Goal: Check status

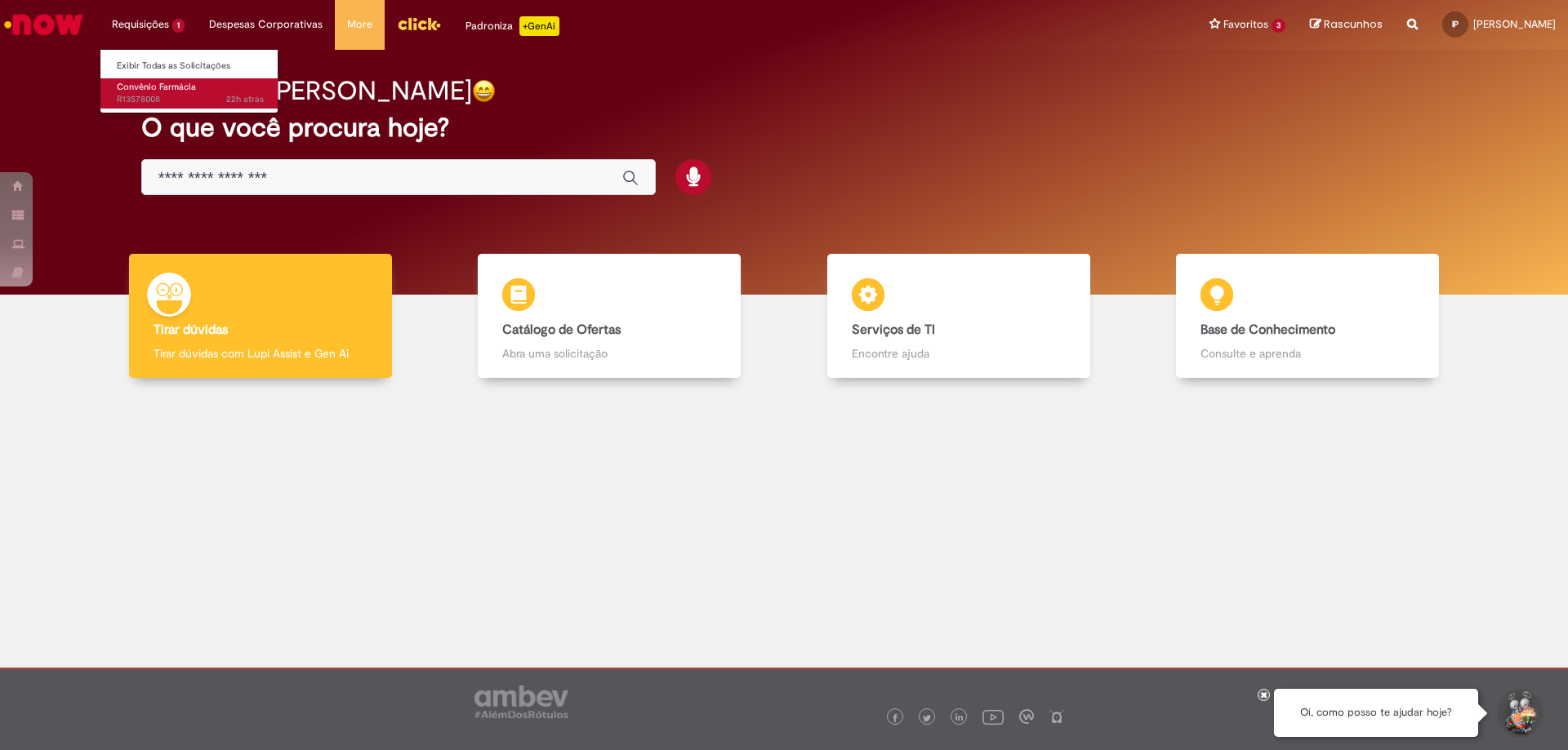
click at [158, 88] on span "Convênio Farmácia" at bounding box center [157, 87] width 79 height 13
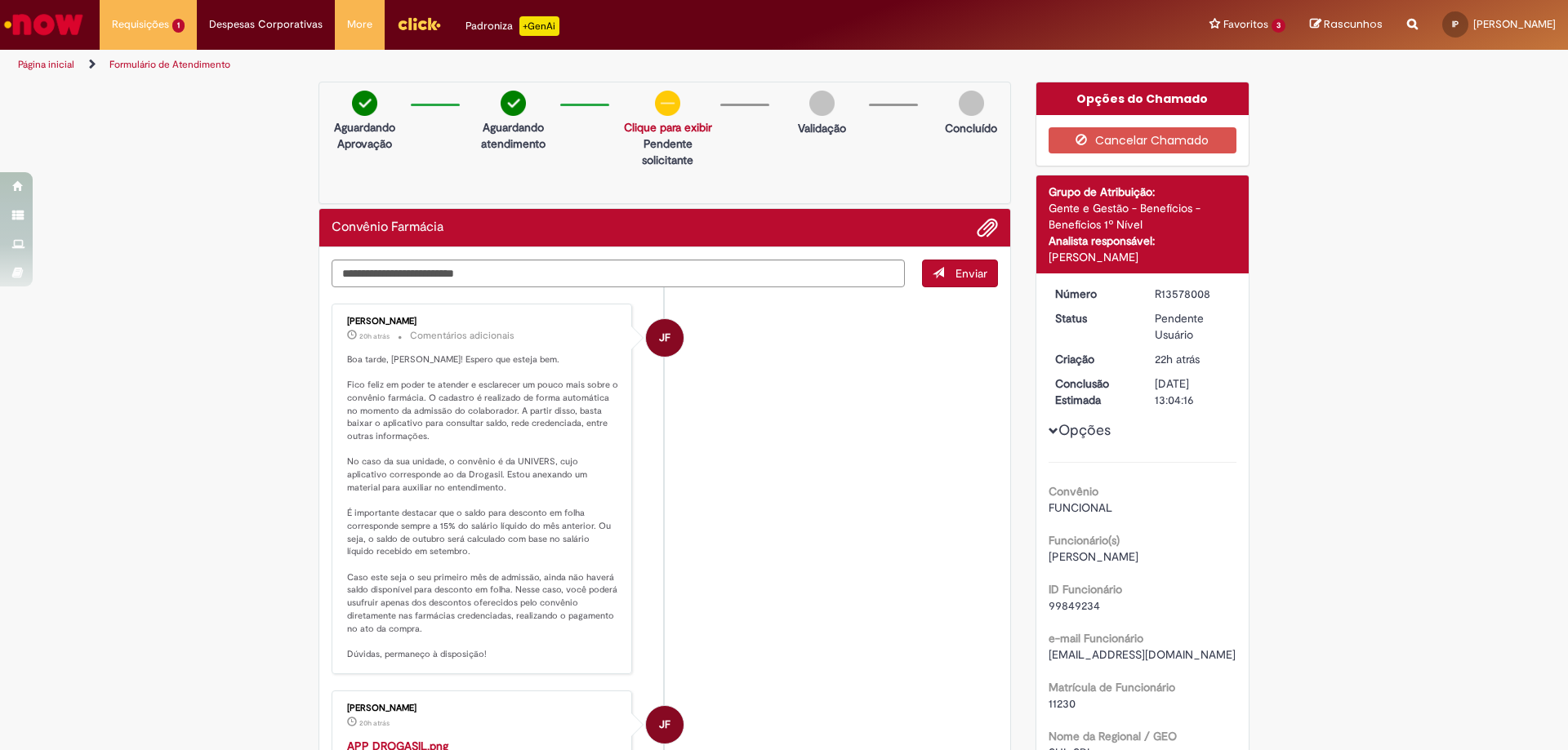
click at [664, 126] on link "Clique para exibir" at bounding box center [668, 127] width 88 height 14
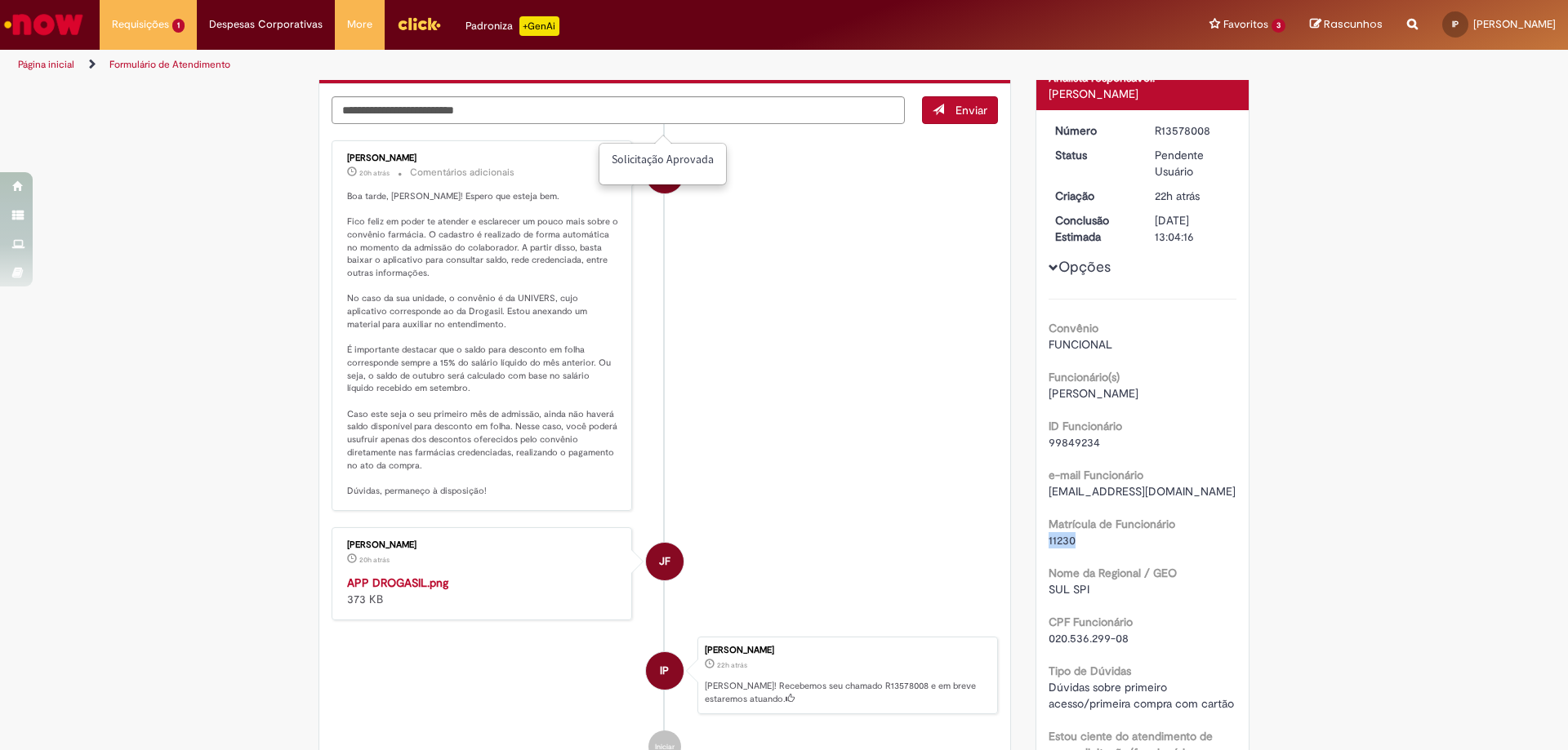
drag, startPoint x: 1072, startPoint y: 537, endPoint x: 1041, endPoint y: 539, distance: 31.1
click at [1041, 539] on div "Número R13578008 Status Pendente Usuário Criação 22h atrás 22 horas atrás Concl…" at bounding box center [1142, 488] width 213 height 757
copy span "11230"
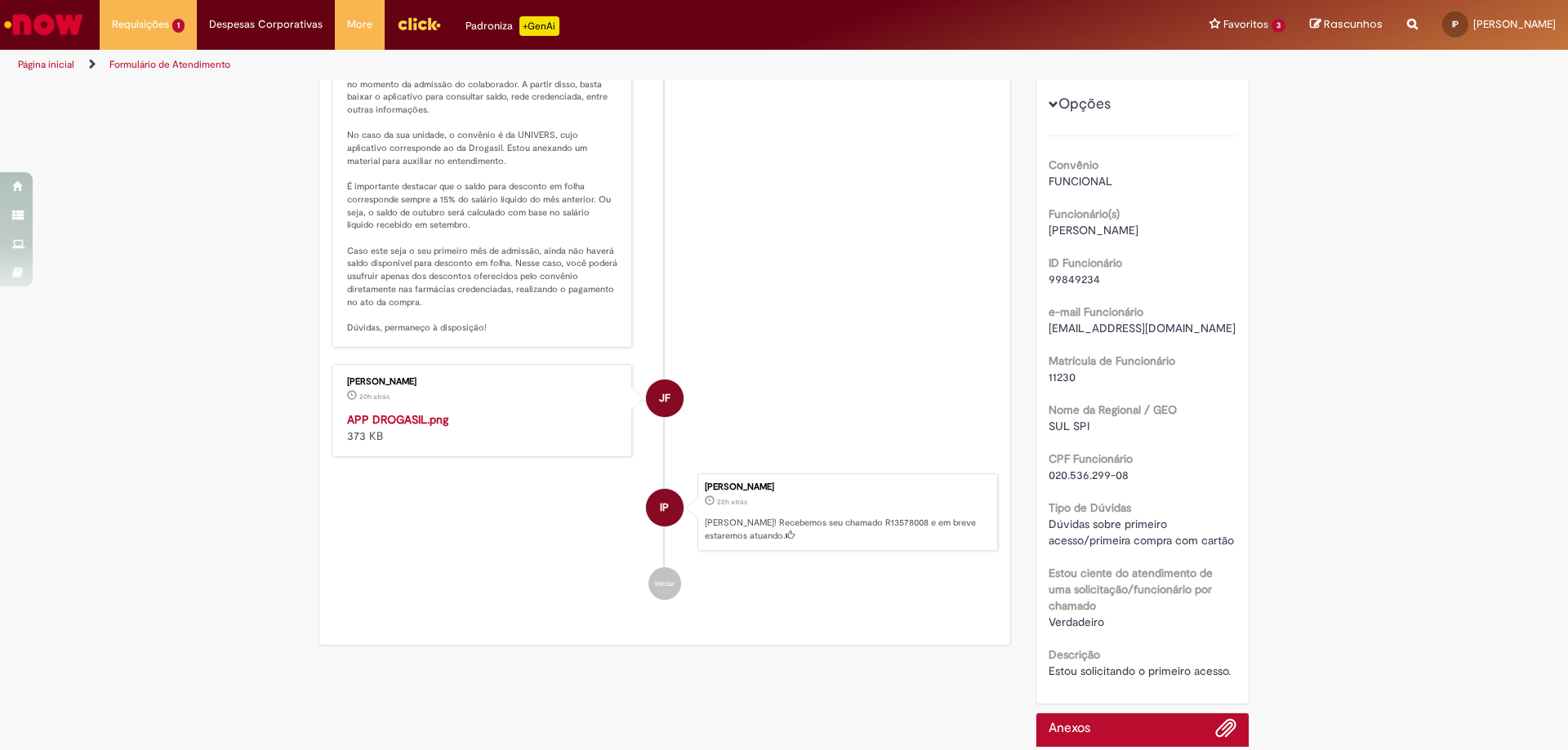
scroll to position [490, 0]
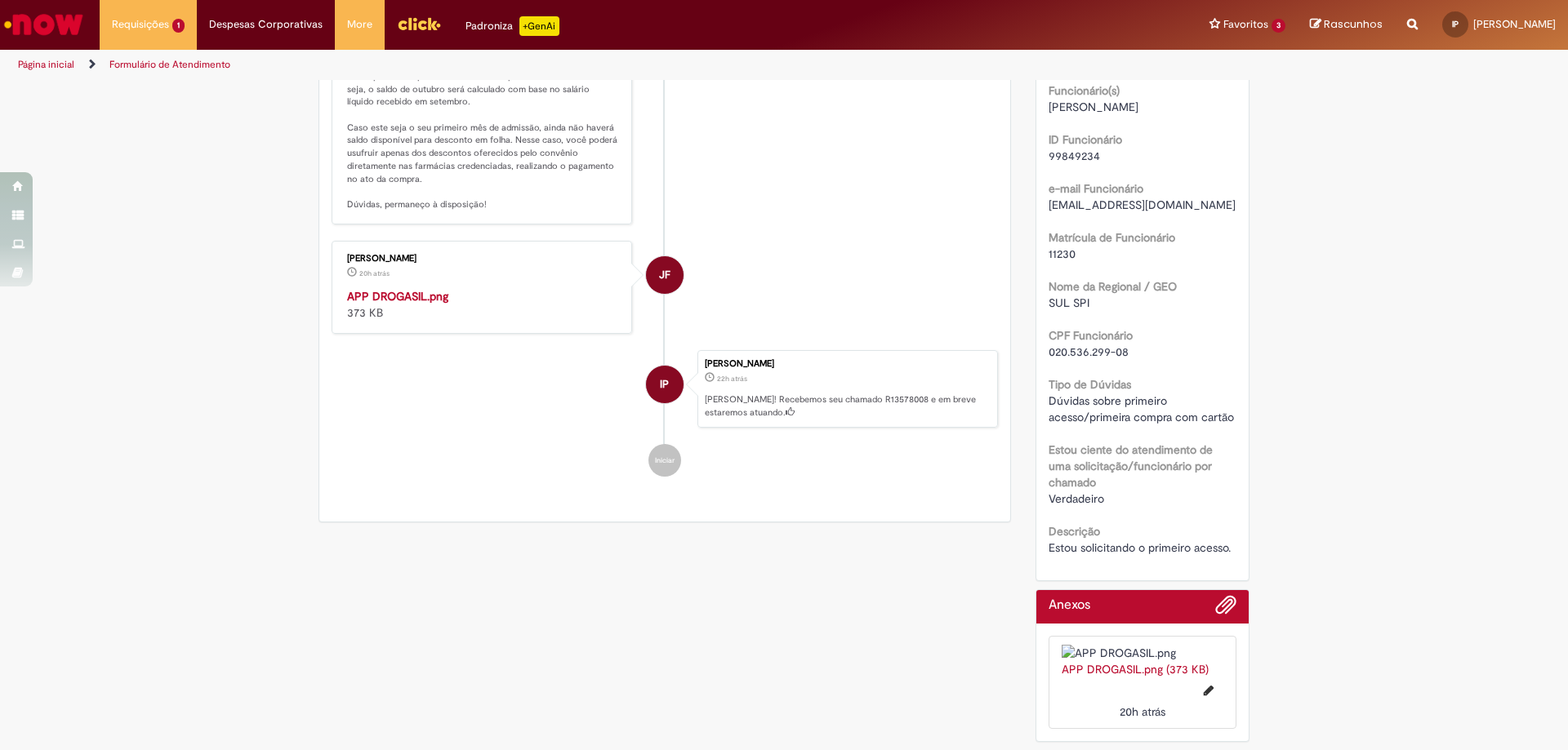
click at [363, 288] on img "Histórico de tíquete" at bounding box center [483, 288] width 272 height 0
click at [1149, 645] on img at bounding box center [1143, 652] width 163 height 16
click at [1221, 596] on span "Adicionar anexos" at bounding box center [1225, 605] width 19 height 19
click at [1139, 645] on img at bounding box center [1143, 652] width 163 height 16
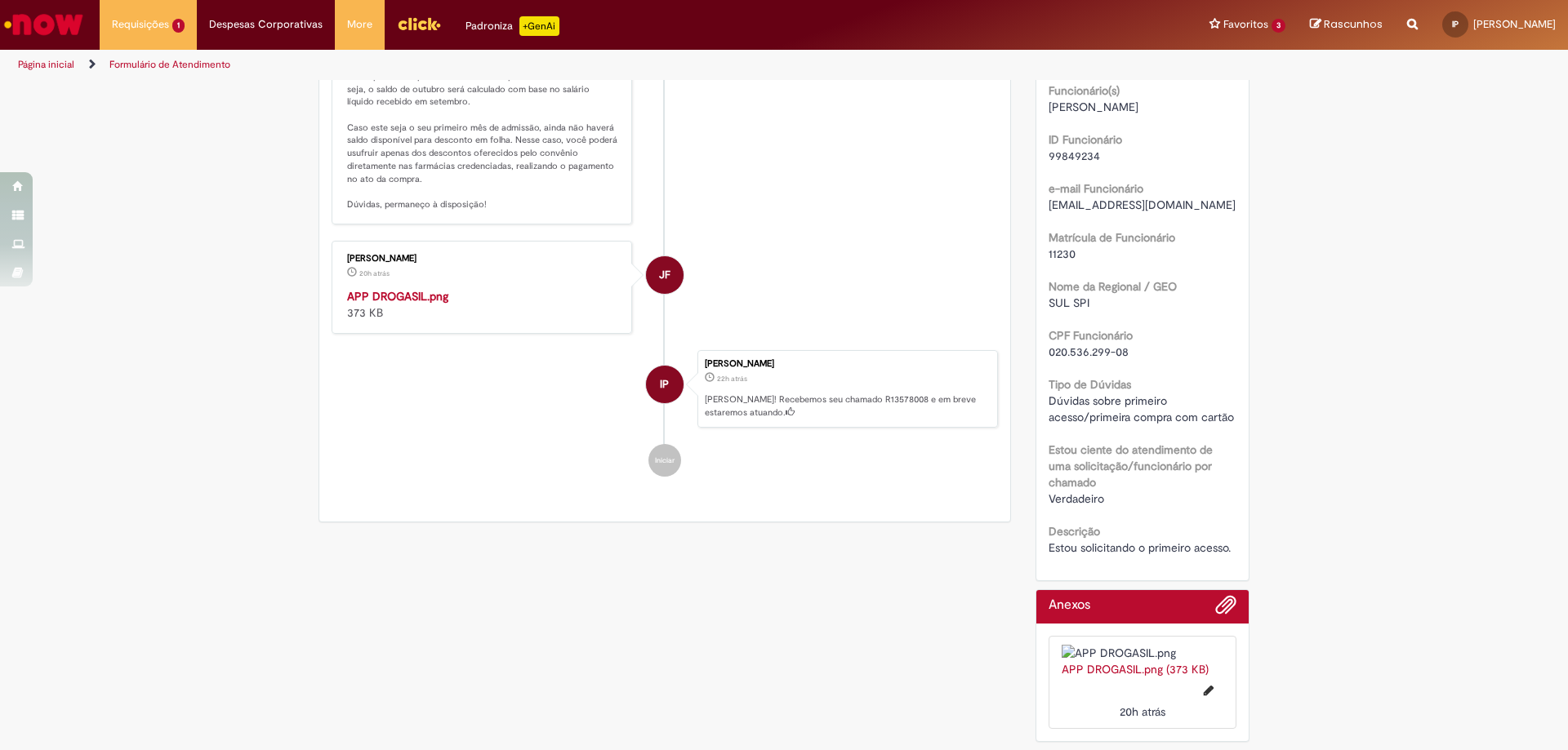
click at [1128, 668] on link "APP DROGASIL.png (373 KB)" at bounding box center [1135, 668] width 147 height 14
click at [1139, 645] on img at bounding box center [1143, 652] width 163 height 16
click at [1118, 667] on link "APP DROGASIL.png (373 KB)" at bounding box center [1135, 668] width 147 height 14
